Goal: Task Accomplishment & Management: Manage account settings

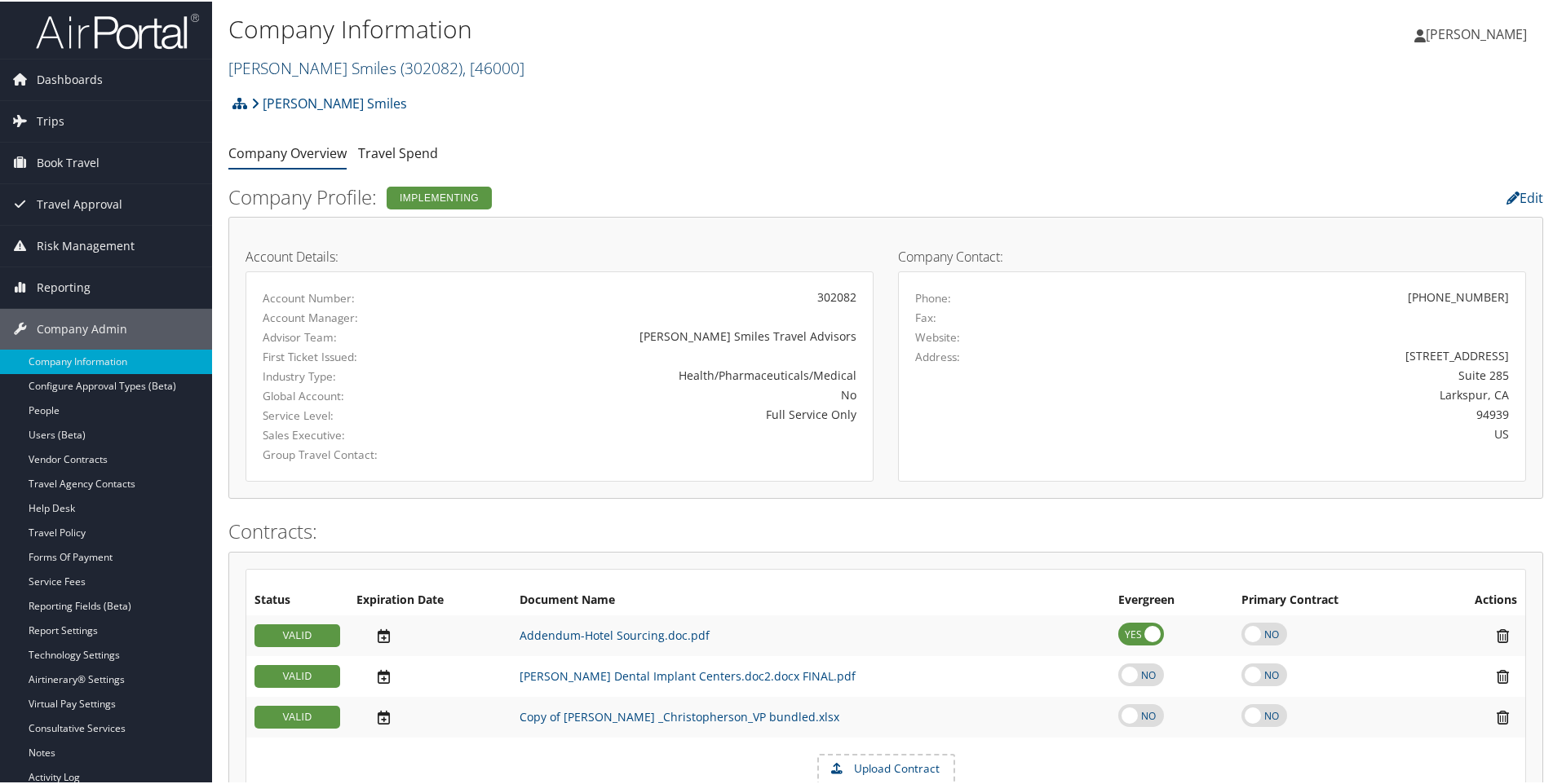
click at [264, 69] on link "[PERSON_NAME] Smiles ( 302082 ) , [ 46000 ]" at bounding box center [376, 66] width 296 height 22
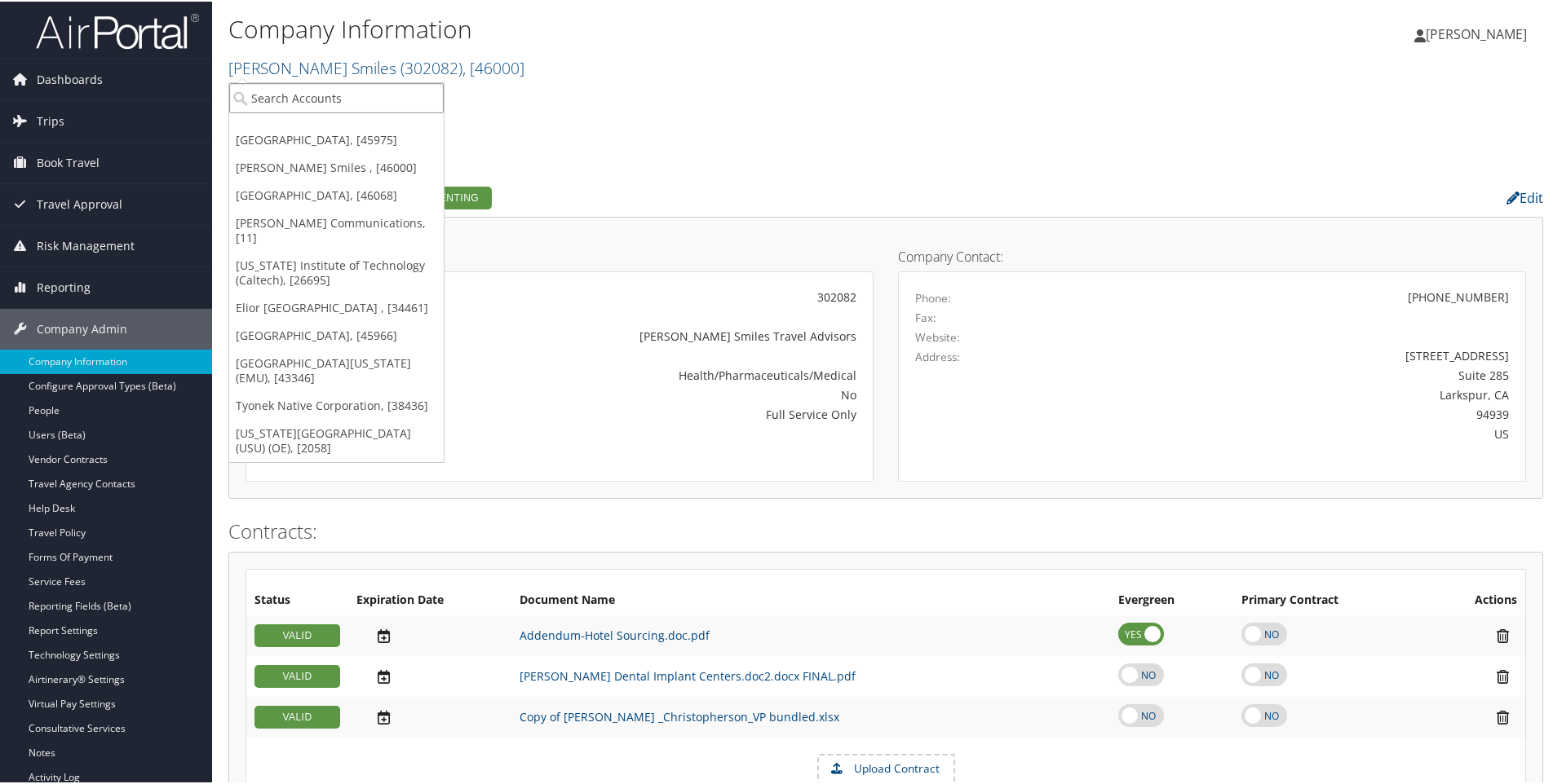
click at [266, 89] on input "search" at bounding box center [336, 96] width 215 height 30
type input "sou oe misc"
click at [311, 131] on div "SOU OE MISC (5073000726), [45820]" at bounding box center [358, 126] width 274 height 15
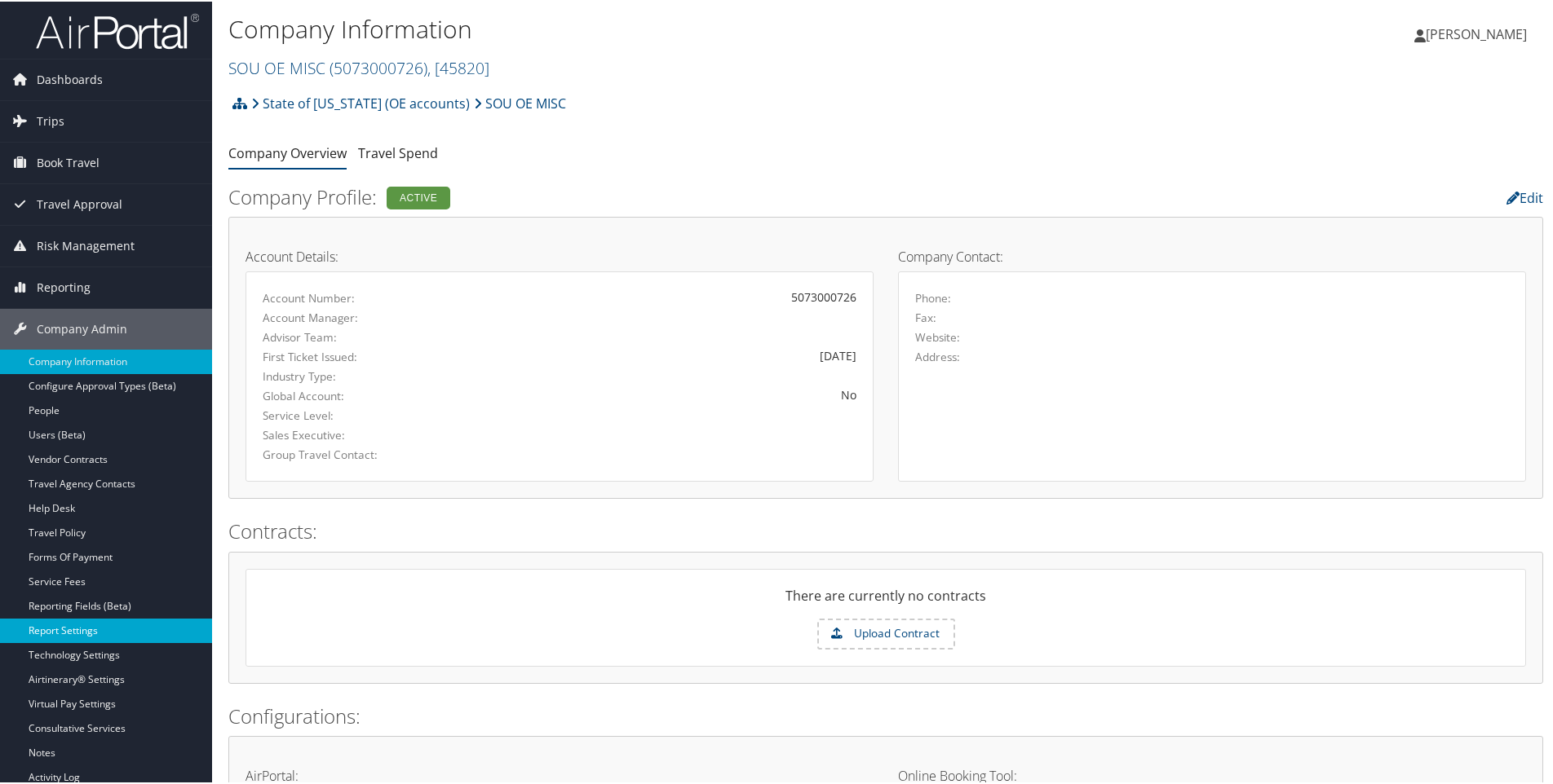
click at [66, 629] on link "Report Settings" at bounding box center [106, 629] width 212 height 24
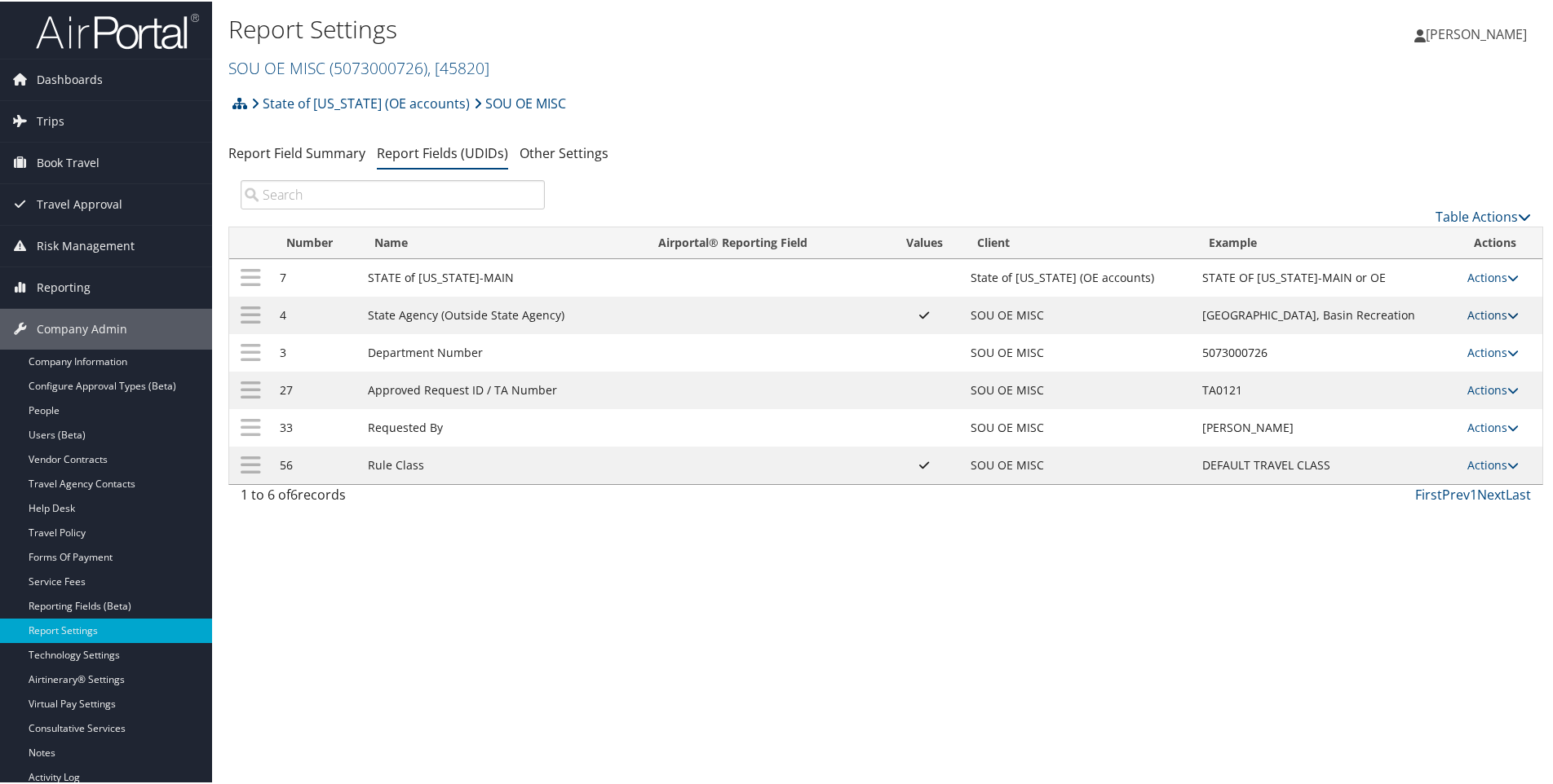
click at [1489, 315] on link "Actions" at bounding box center [1492, 313] width 51 height 16
click at [1374, 340] on link "Update Report Field Values" at bounding box center [1421, 339] width 176 height 28
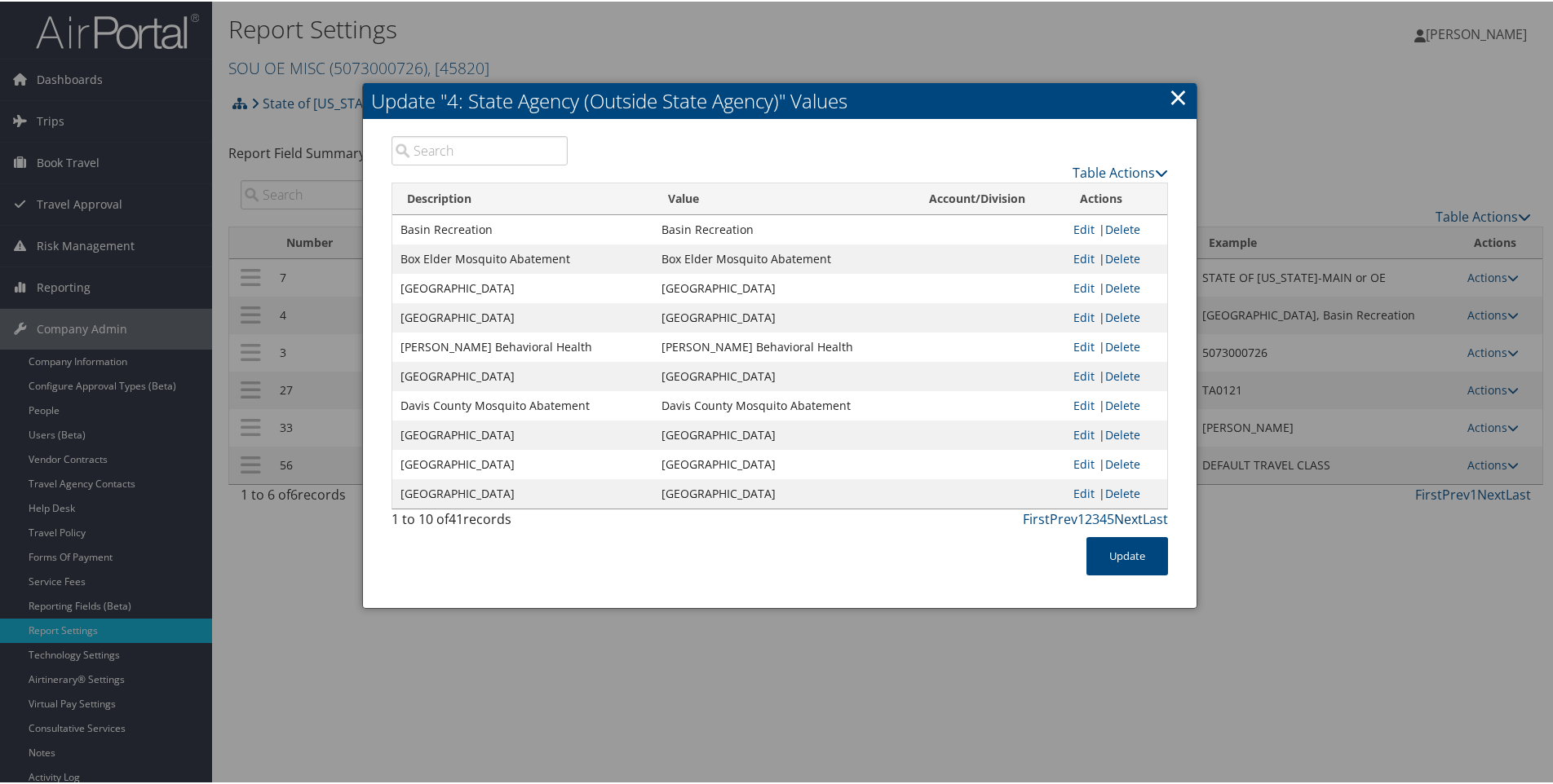
click at [1124, 519] on link "Next" at bounding box center [1128, 517] width 29 height 18
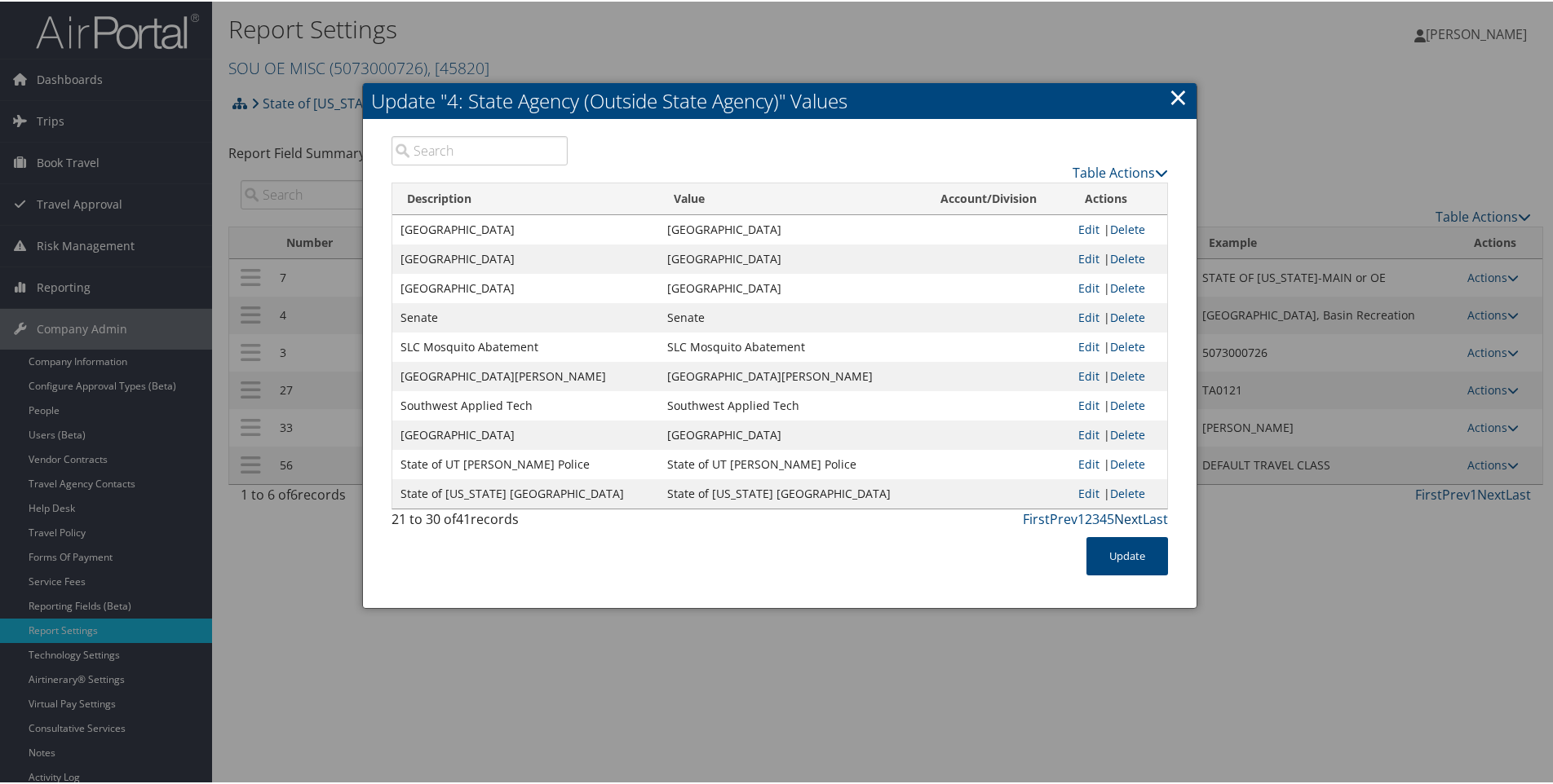
click at [1124, 519] on link "Next" at bounding box center [1128, 517] width 29 height 18
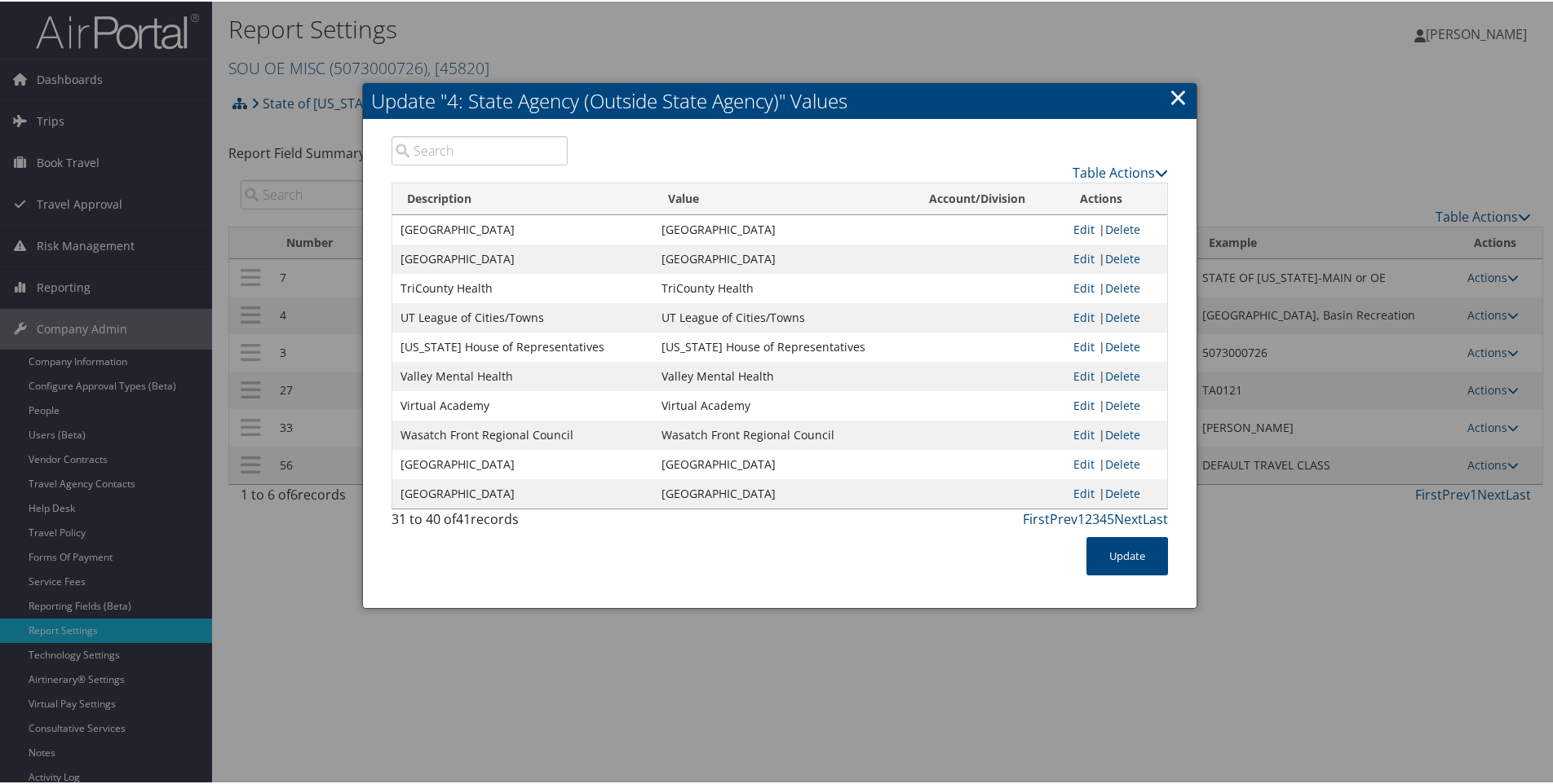
click at [1177, 98] on link "×" at bounding box center [1179, 96] width 19 height 33
